Goal: Information Seeking & Learning: Learn about a topic

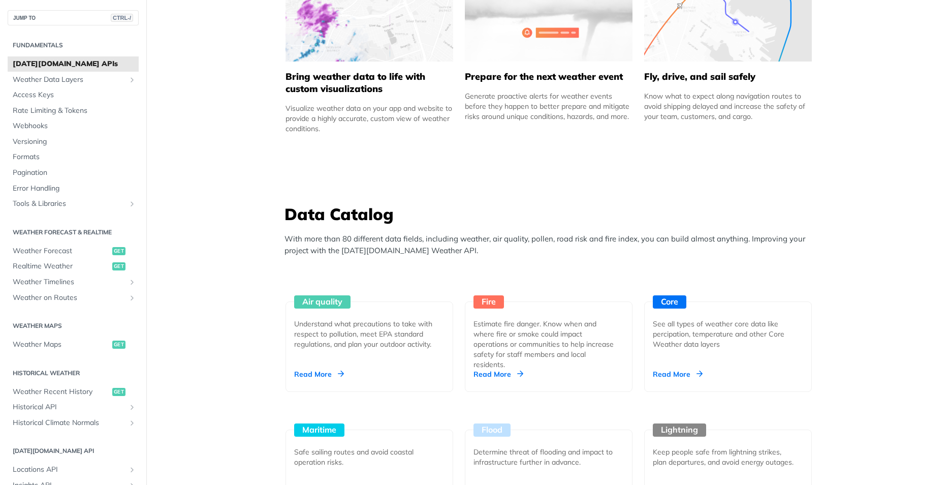
scroll to position [762, 0]
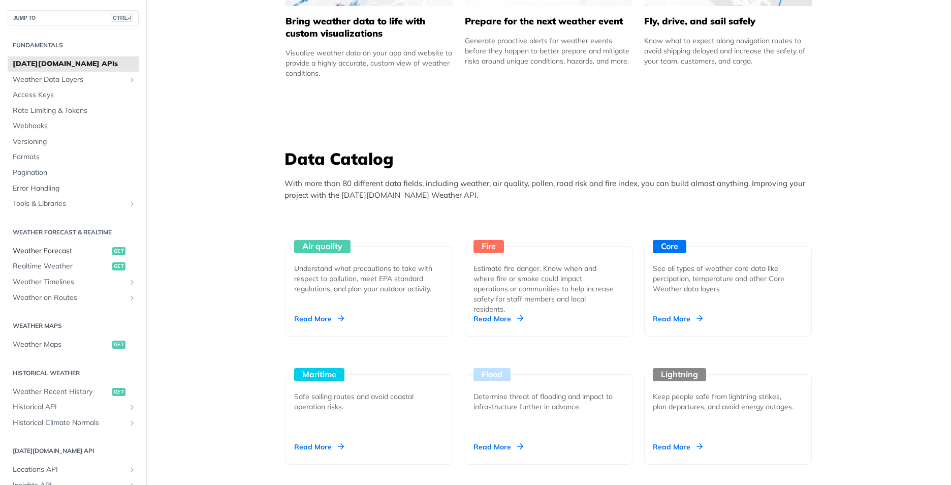
click at [92, 252] on span "Weather Forecast" at bounding box center [61, 251] width 97 height 10
